Goal: Task Accomplishment & Management: Use online tool/utility

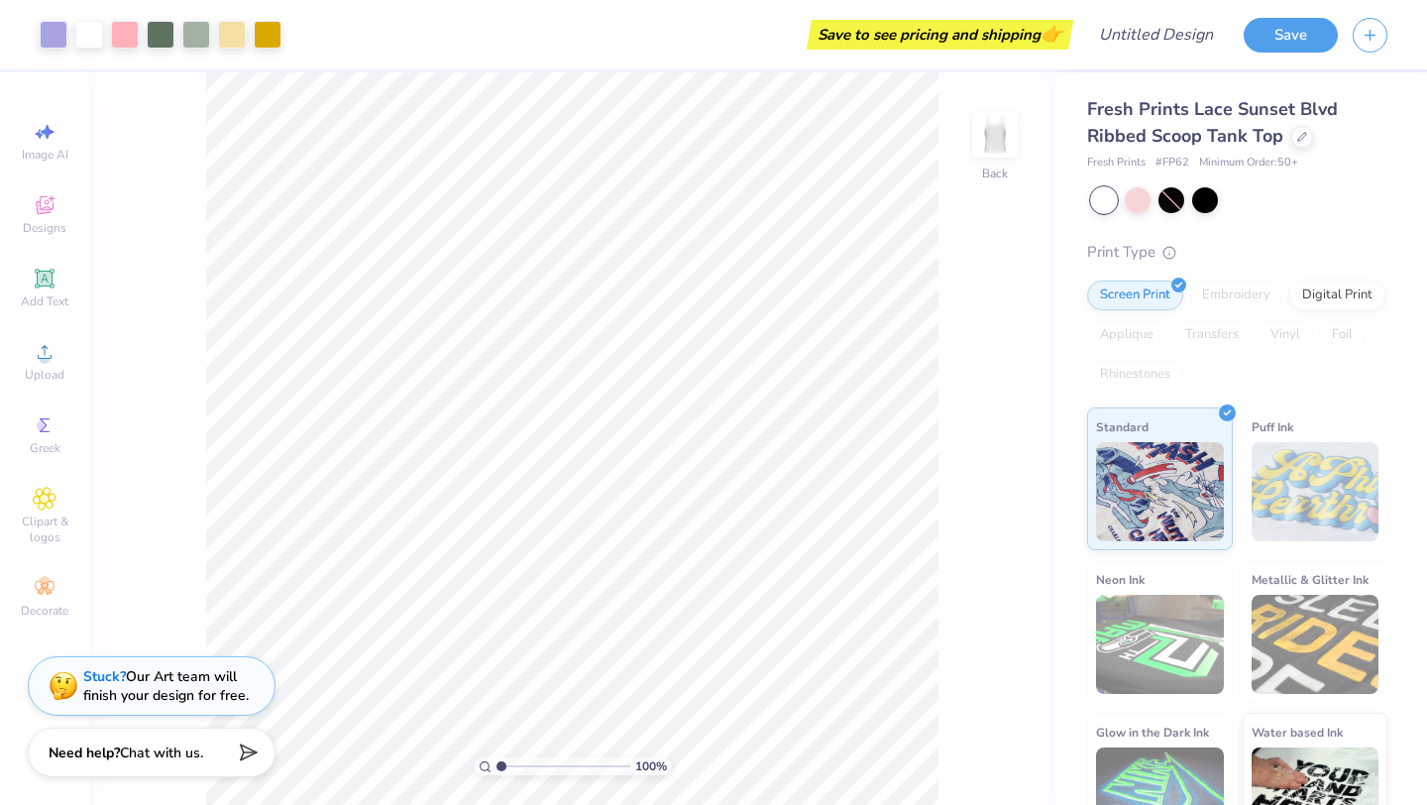
click at [148, 215] on div "100 % Back" at bounding box center [572, 438] width 966 height 732
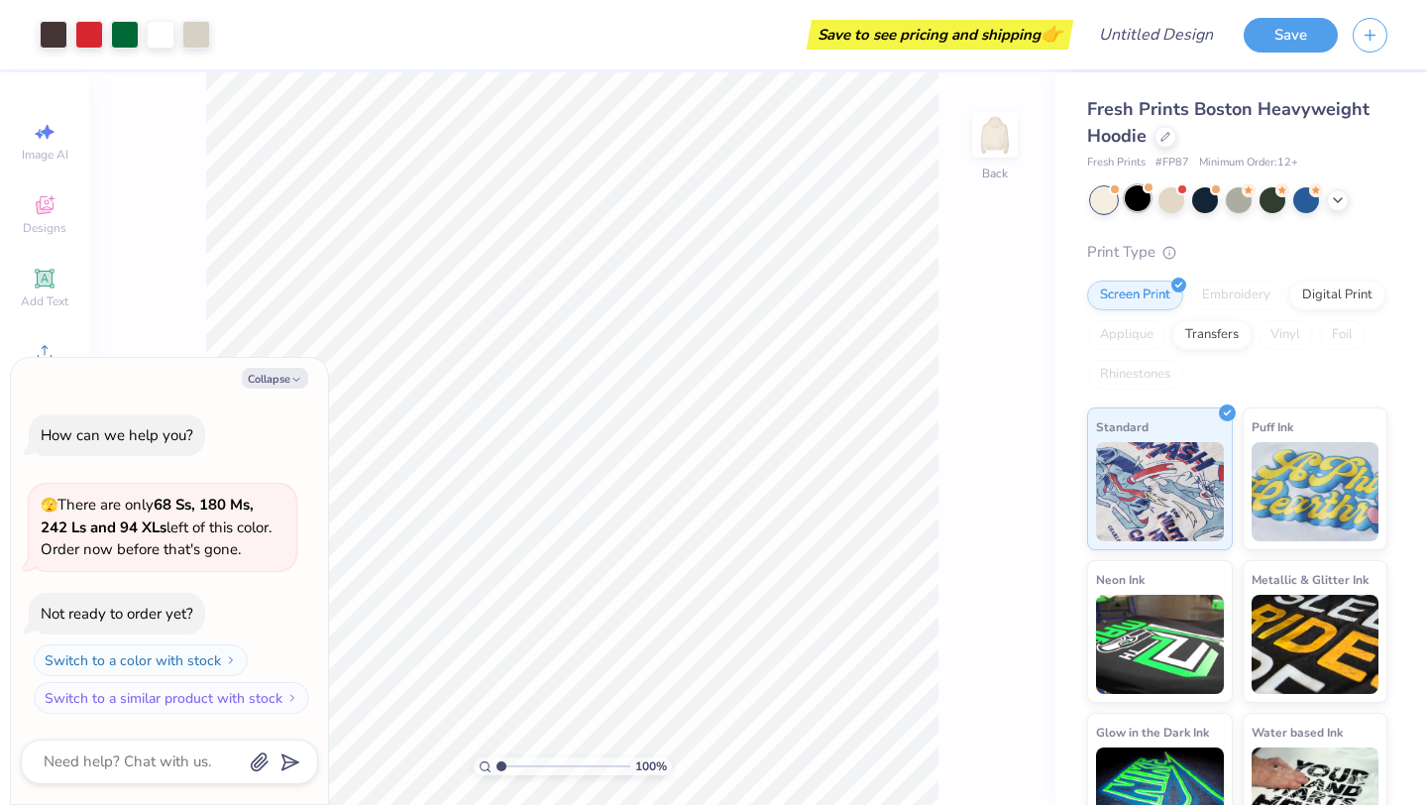
click at [1142, 202] on div at bounding box center [1138, 198] width 26 height 26
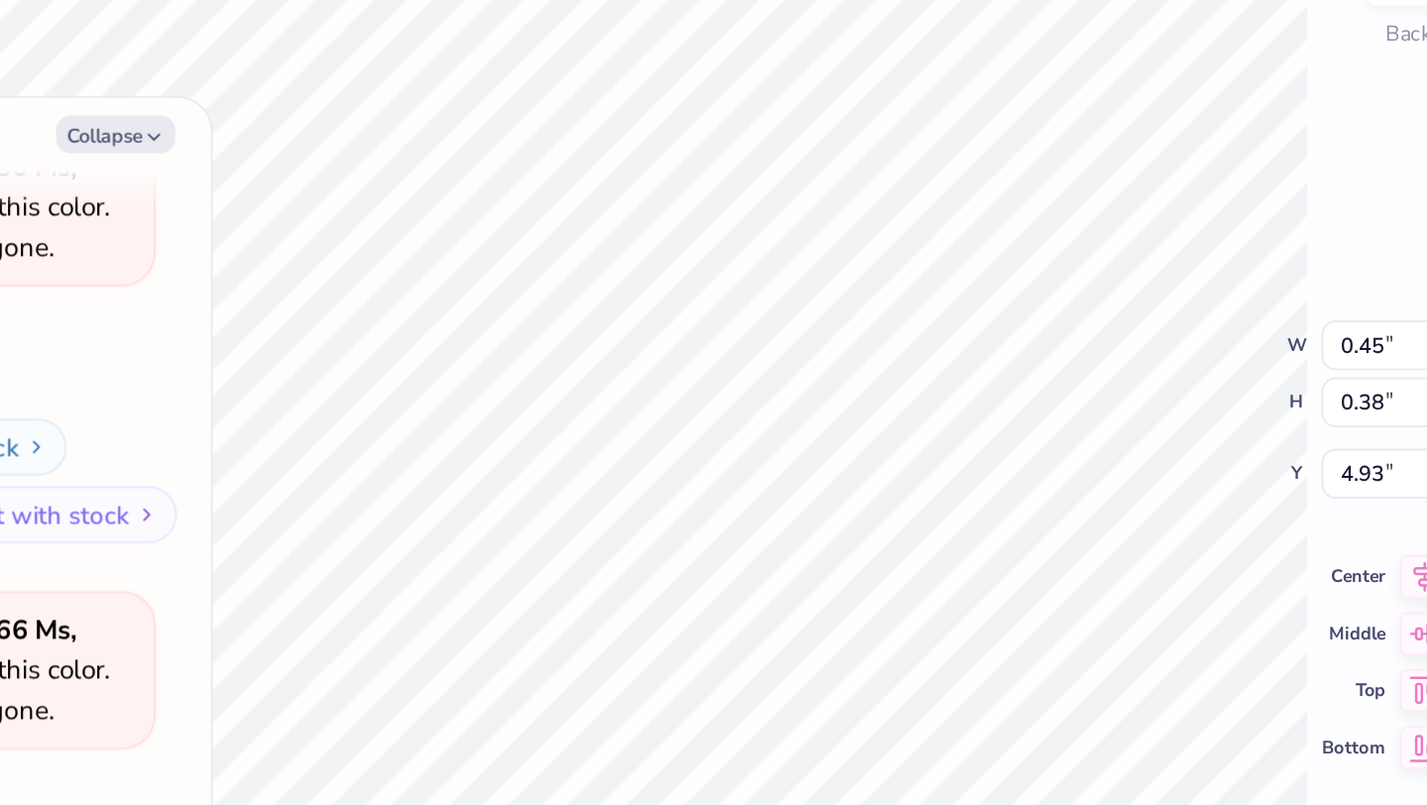
type textarea "x"
type input "0.45"
type input "0.38"
type input "4.93"
type textarea "x"
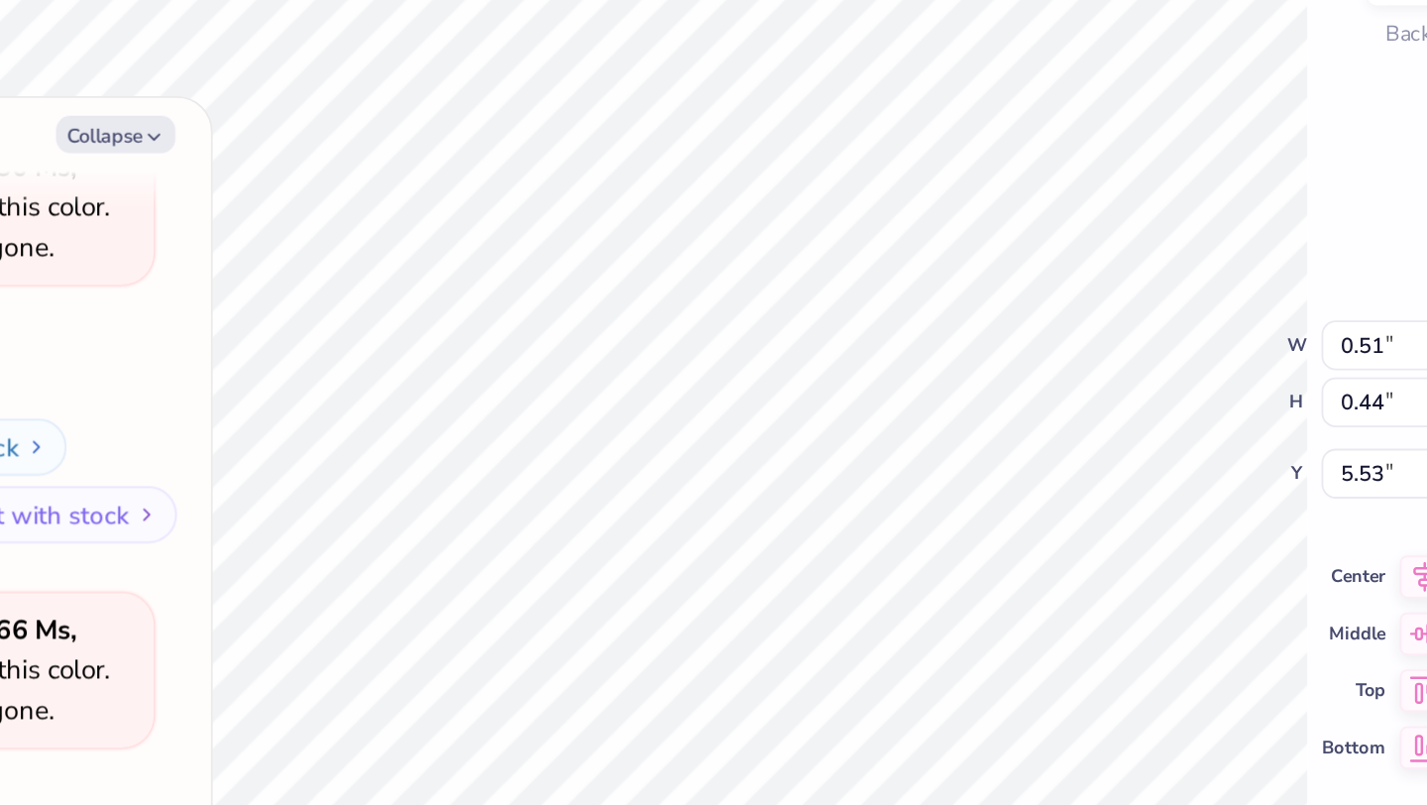
type input "5.40"
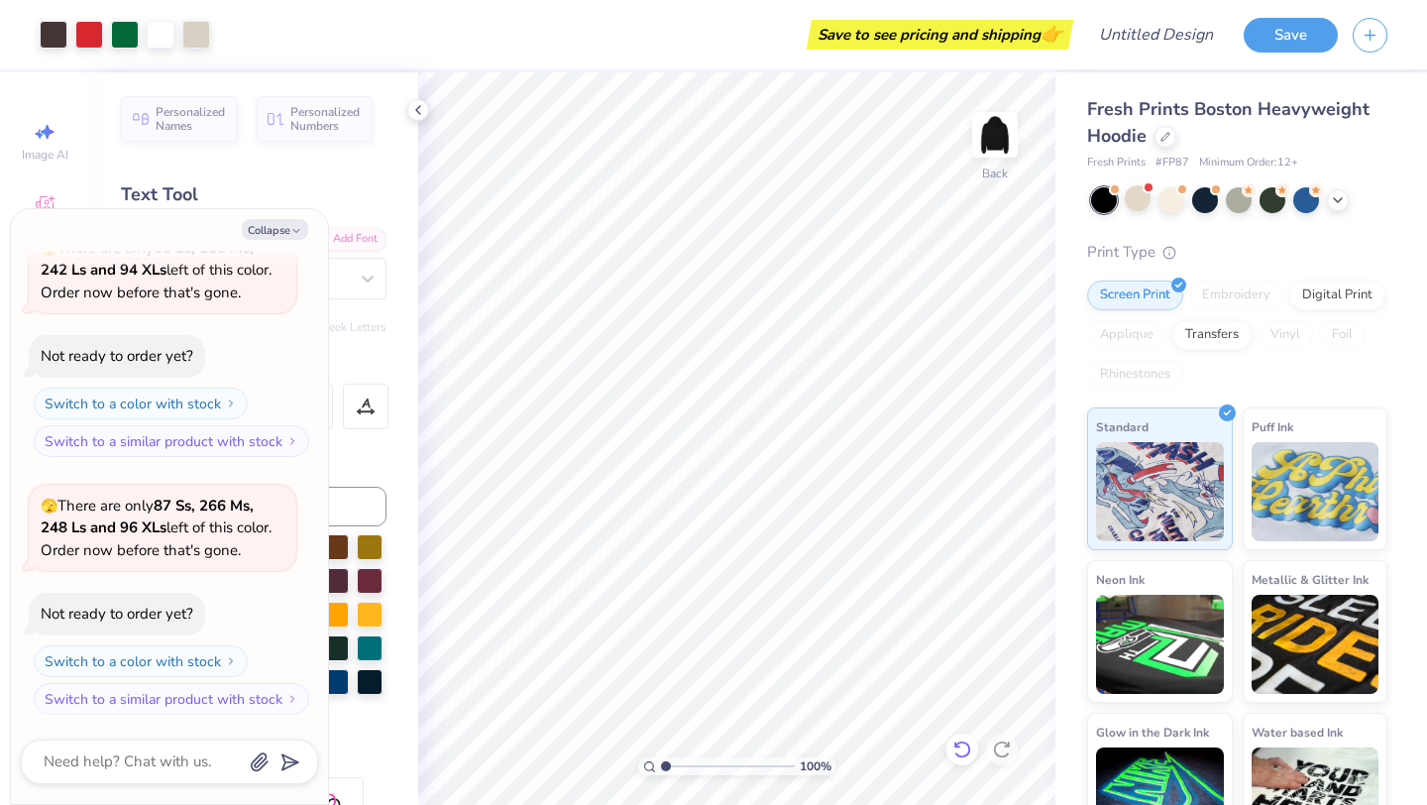
click at [965, 754] on icon at bounding box center [961, 749] width 17 height 18
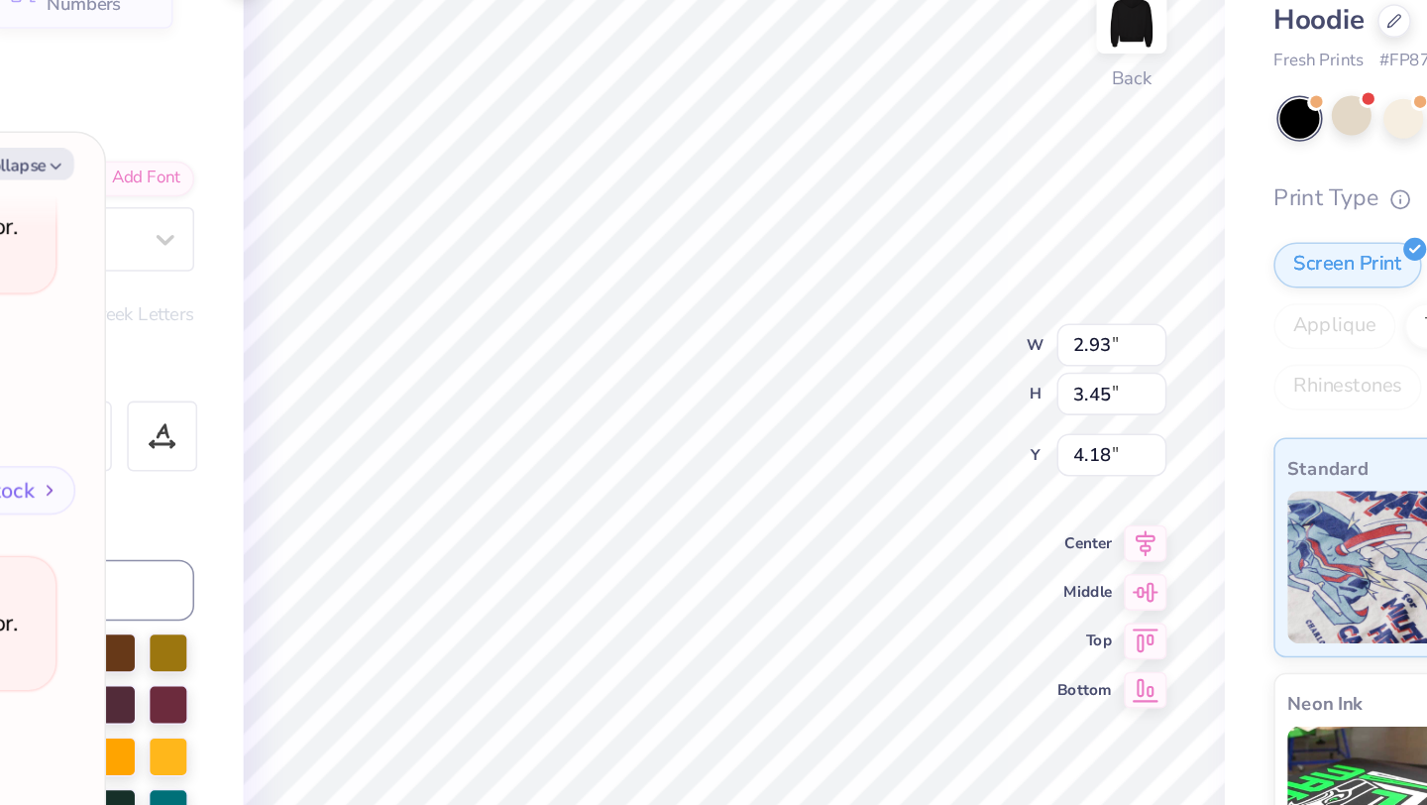
type textarea "x"
type input "0.51"
type input "0.50"
type input "6.21"
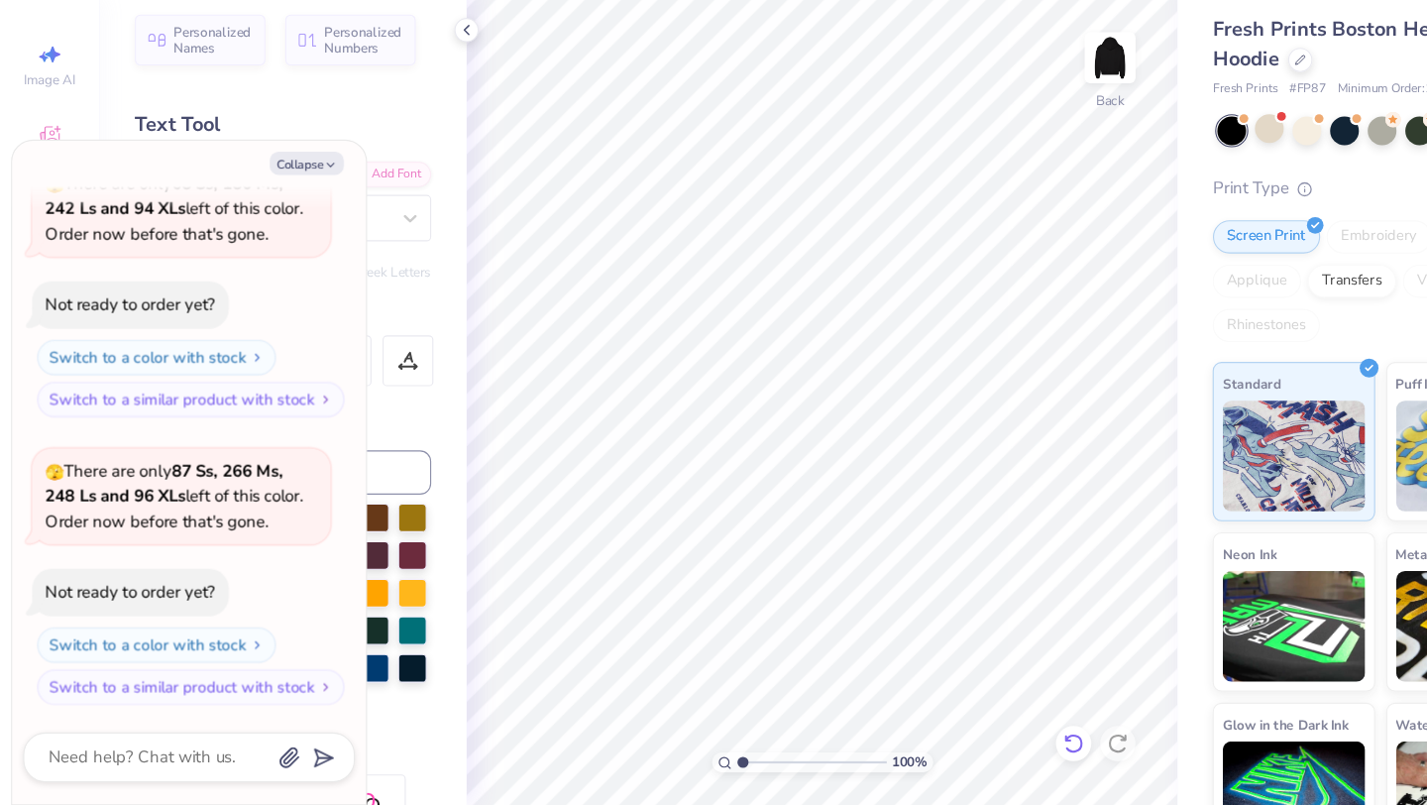
scroll to position [0, 0]
type textarea "x"
type textarea "T"
type textarea "x"
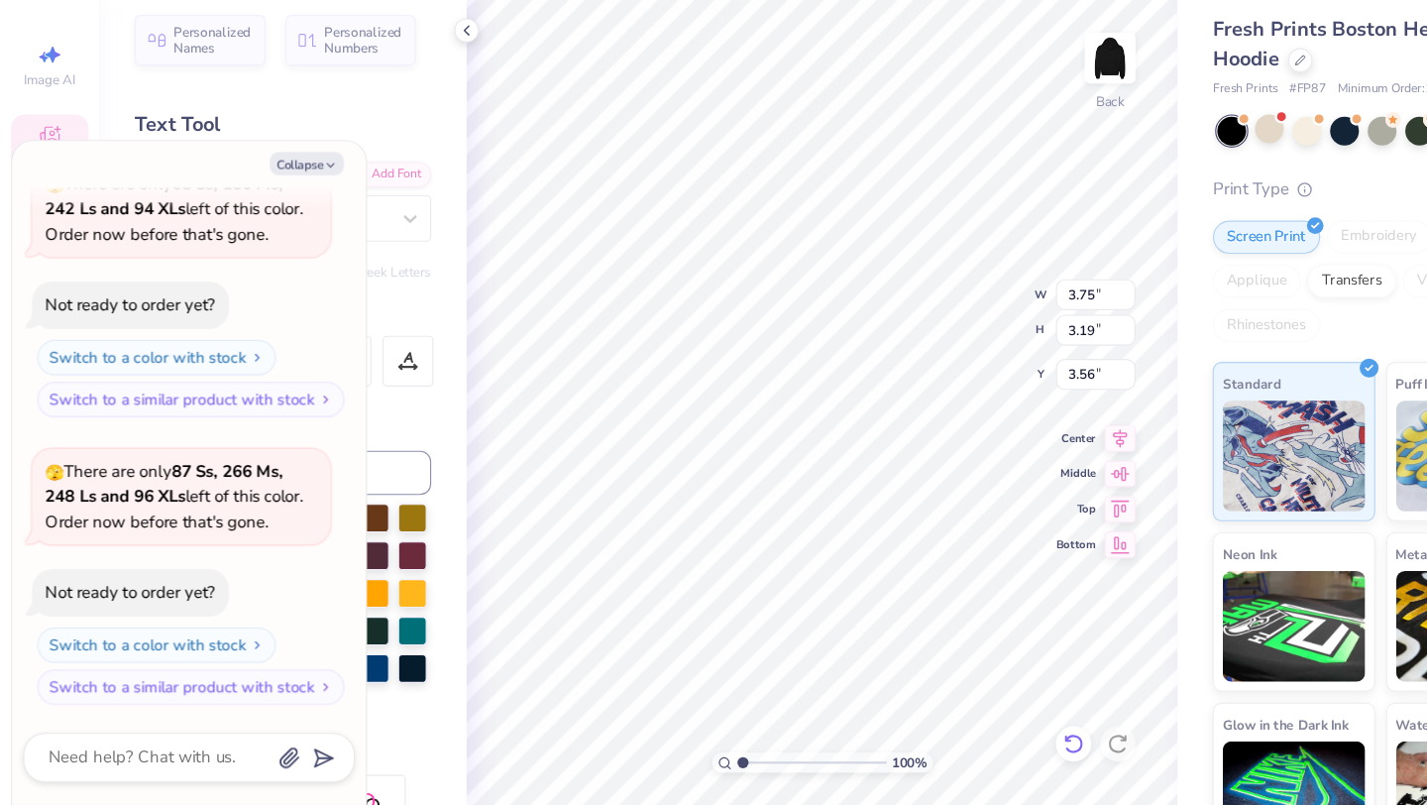
type textarea "x"
type textarea "KT"
type textarea "x"
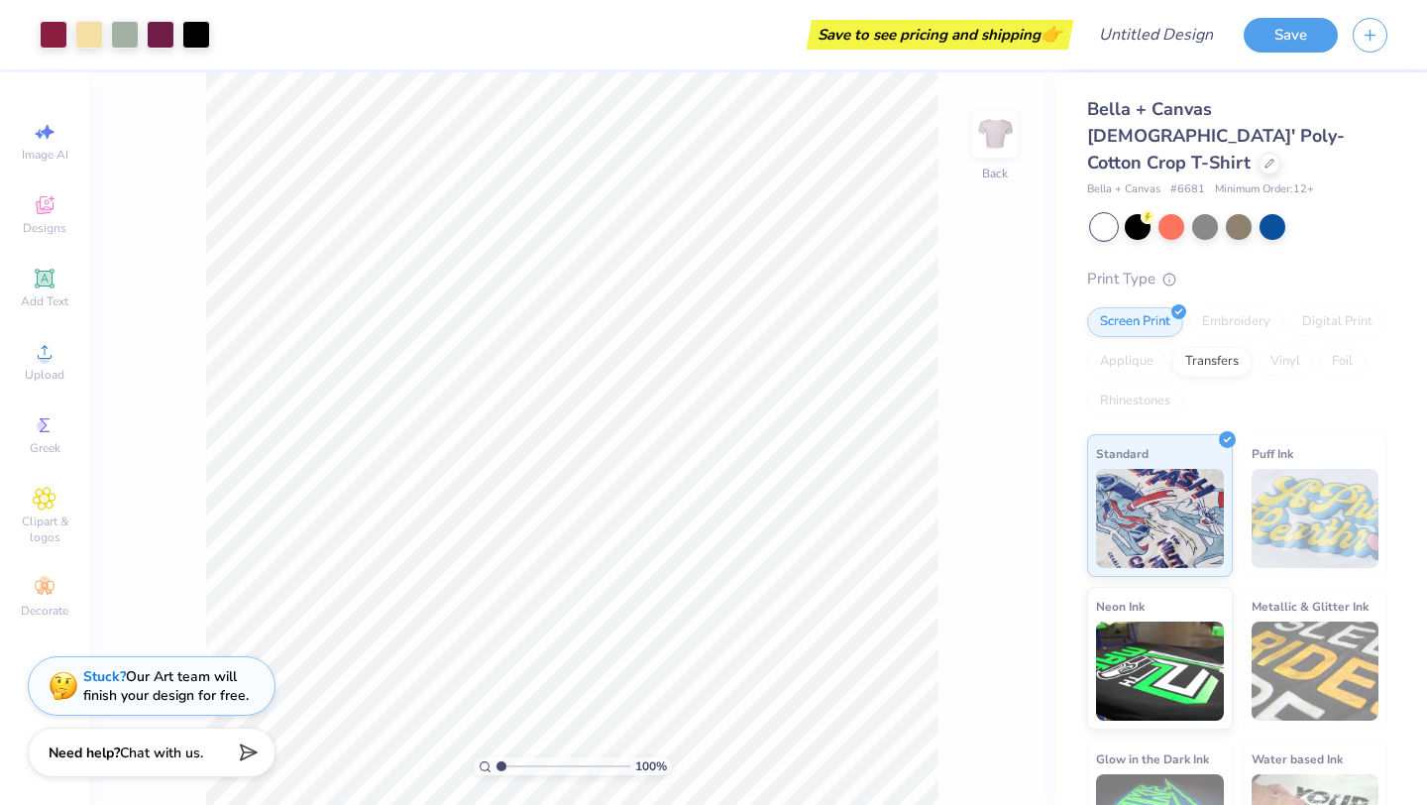
click at [422, 43] on div "Save to see pricing and shipping 👉" at bounding box center [646, 34] width 843 height 69
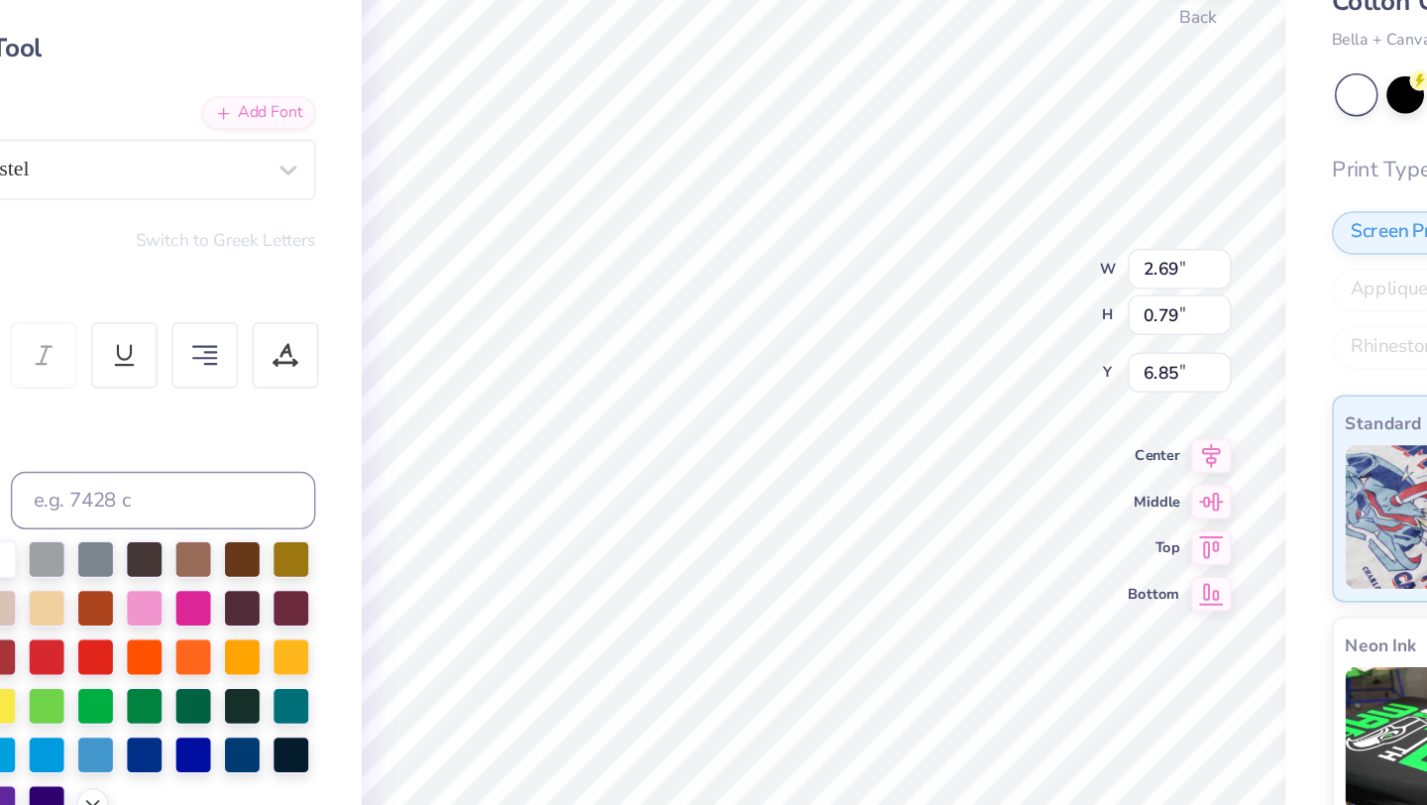
type textarea "P"
type textarea "Kappa Tau"
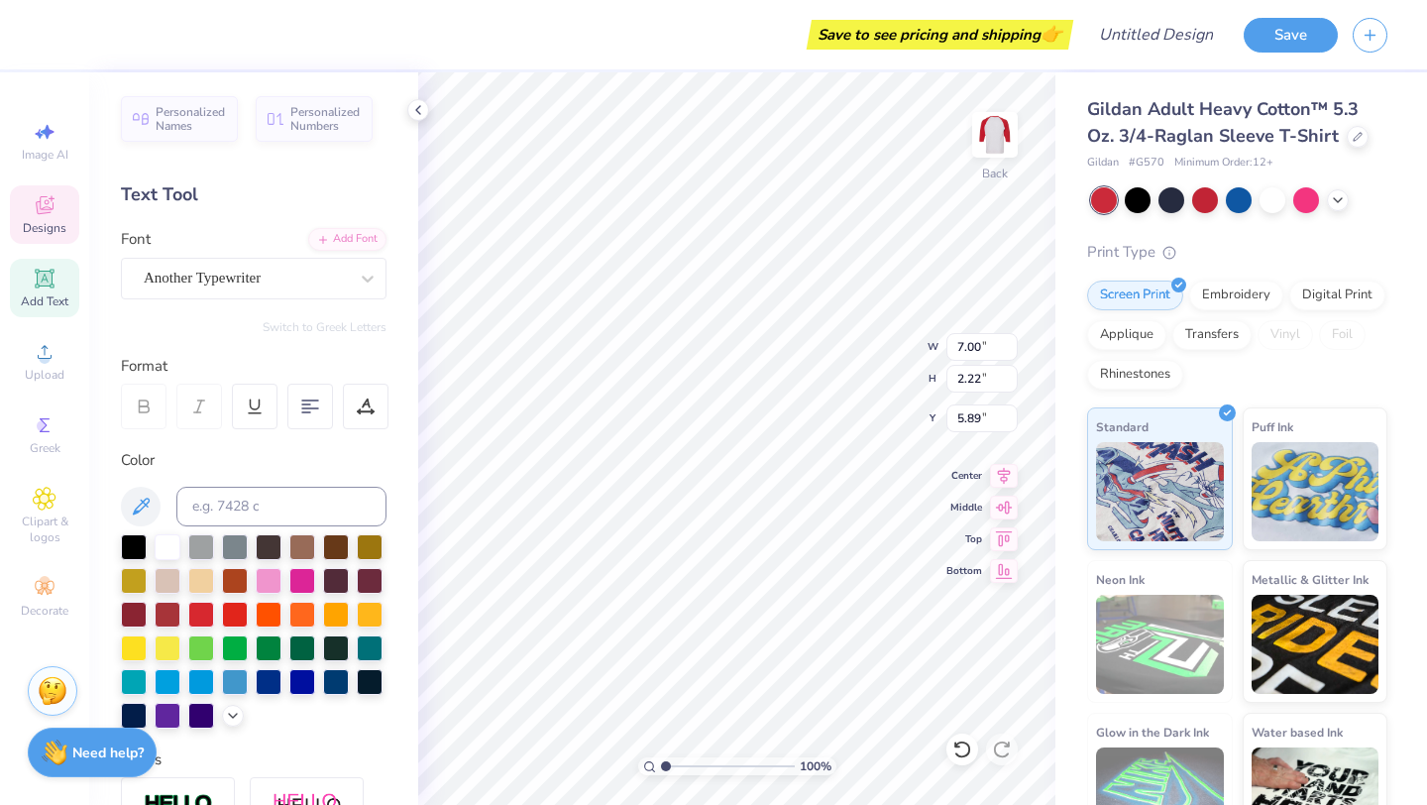
type textarea "K"
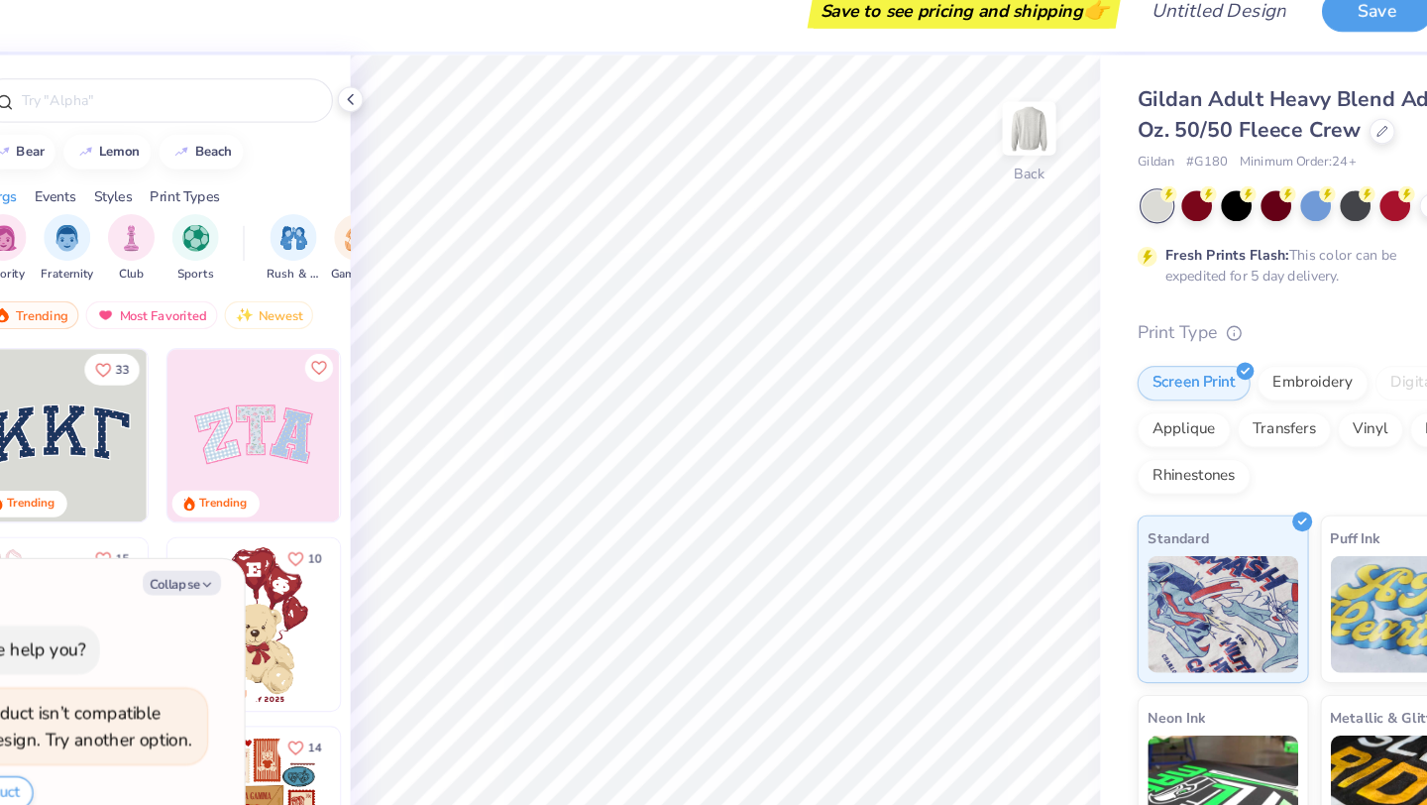
type textarea "x"
